Goal: Obtain resource: Obtain resource

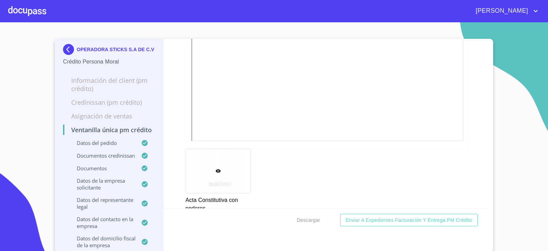
click at [59, 48] on div "OPERADORA STICKS S.A DE C.V Crédito Persona Moral Información del Client (PM cr…" at bounding box center [109, 145] width 109 height 213
click at [64, 52] on img at bounding box center [70, 49] width 14 height 11
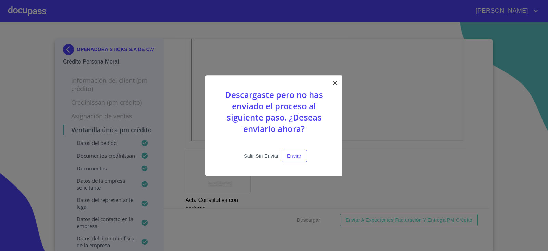
click at [269, 156] on span "Salir sin enviar" at bounding box center [261, 155] width 35 height 9
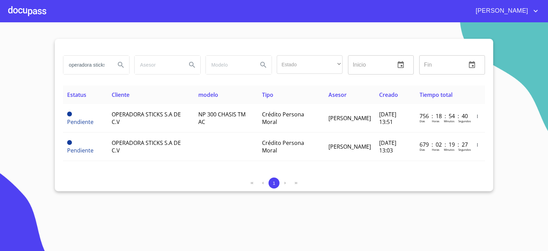
click at [93, 69] on input "operadora sticks" at bounding box center [86, 65] width 47 height 19
type input "OBRAS Y PROYECTOS"
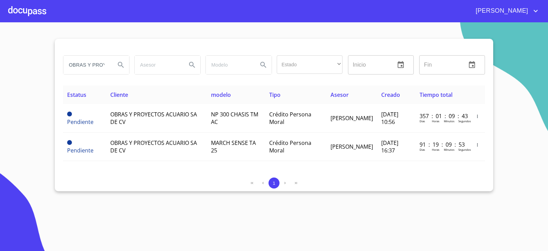
click at [142, 211] on section "OBRAS Y PROYECTOS Estado ​ ​ Inicio ​ Fin ​ Estatus Cliente modelo Tipo Asesor …" at bounding box center [274, 136] width 548 height 228
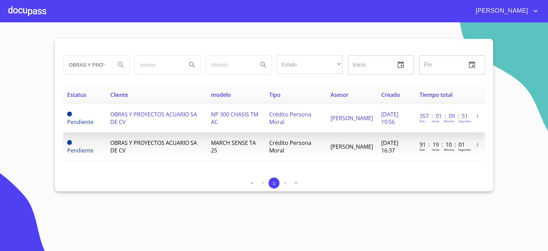
click at [211, 123] on span "NP 300 CHASIS TM AC" at bounding box center [234, 117] width 47 height 15
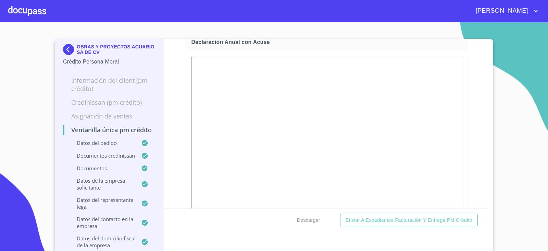
scroll to position [1567, 0]
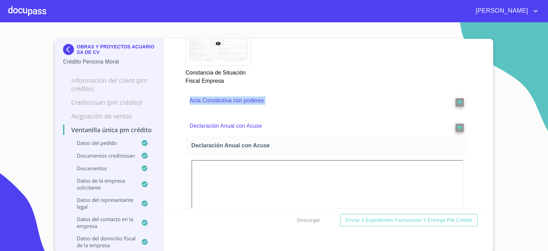
scroll to position [1498, 0]
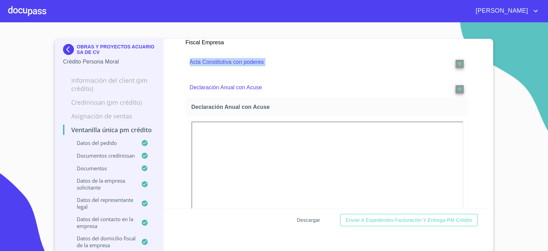
click at [311, 216] on span "Descargar" at bounding box center [308, 220] width 23 height 9
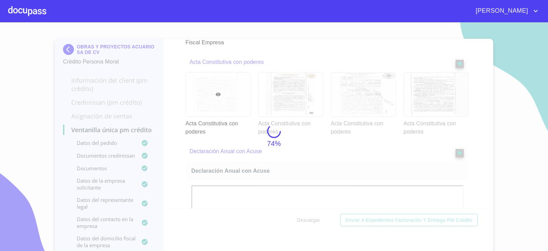
click at [478, 87] on div "74%" at bounding box center [274, 136] width 548 height 228
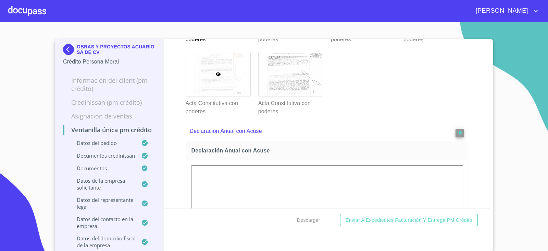
scroll to position [1806, 0]
click at [224, 24] on div at bounding box center [218, 2] width 64 height 44
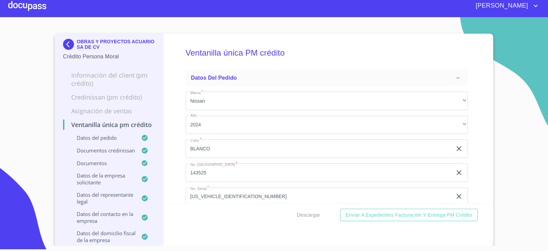
scroll to position [1602, 0]
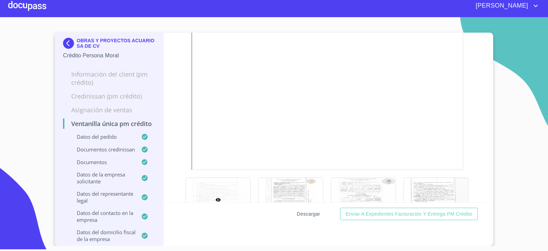
click at [307, 213] on span "Descargar" at bounding box center [308, 213] width 23 height 9
click at [31, 65] on section "OBRAS Y PROYECTOS ACUARIO SA DE CV Crédito Persona Moral Información del Client…" at bounding box center [274, 131] width 548 height 228
